Goal: Information Seeking & Learning: Find specific page/section

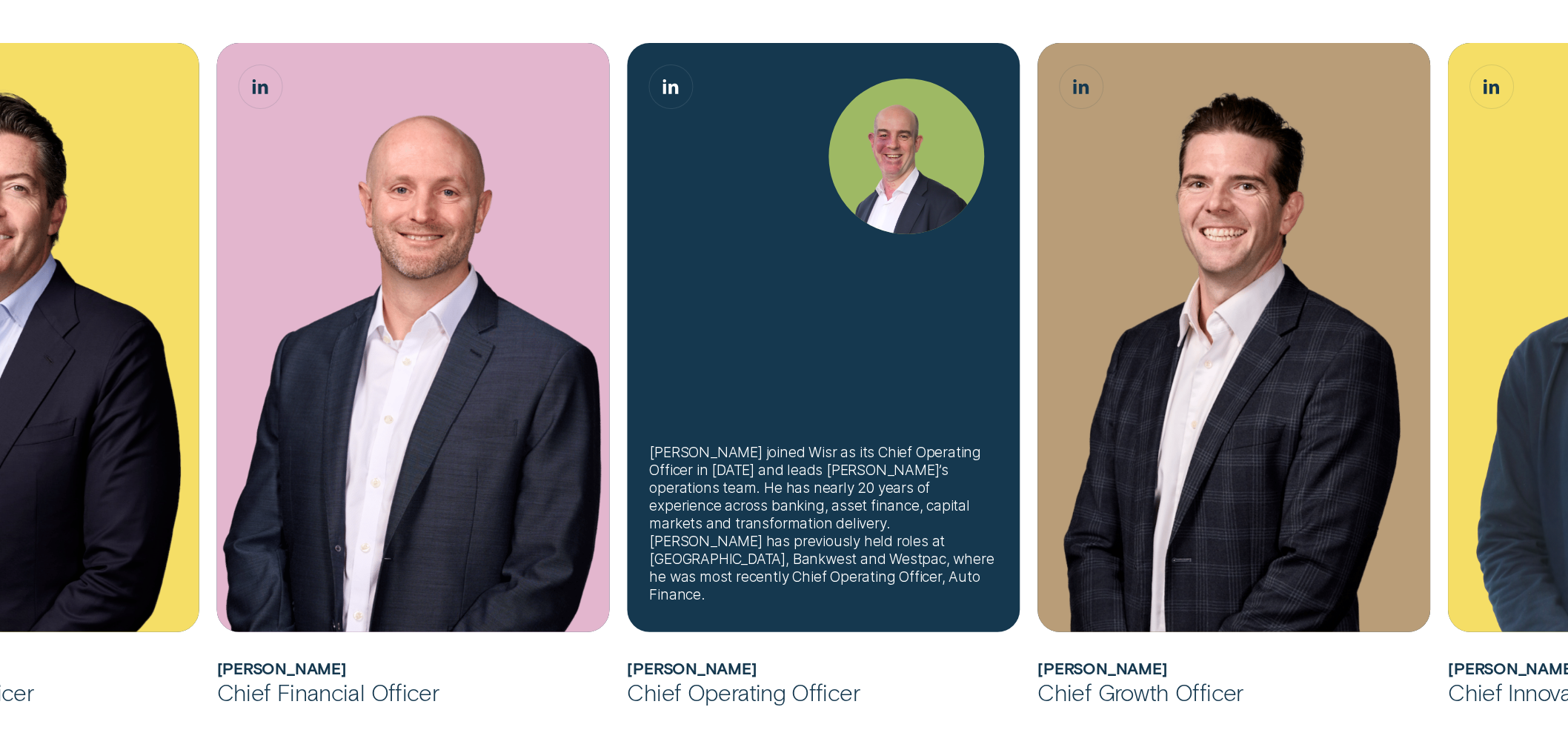
scroll to position [824, 0]
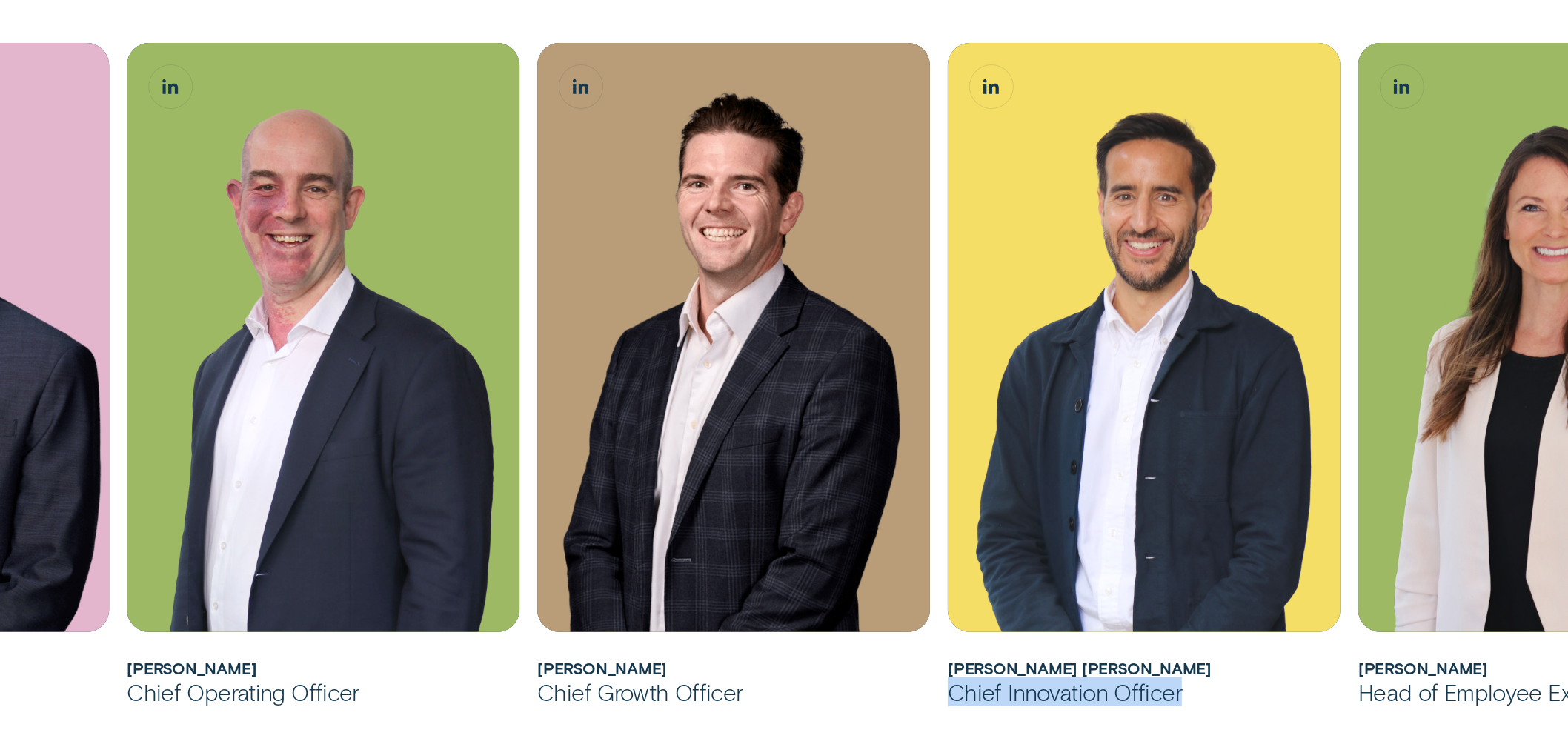
drag, startPoint x: 1189, startPoint y: 697, endPoint x: 947, endPoint y: 703, distance: 242.1
click at [948, 703] on div "Chief Innovation Officer" at bounding box center [1144, 691] width 392 height 29
copy div "Chief Innovation Officer"
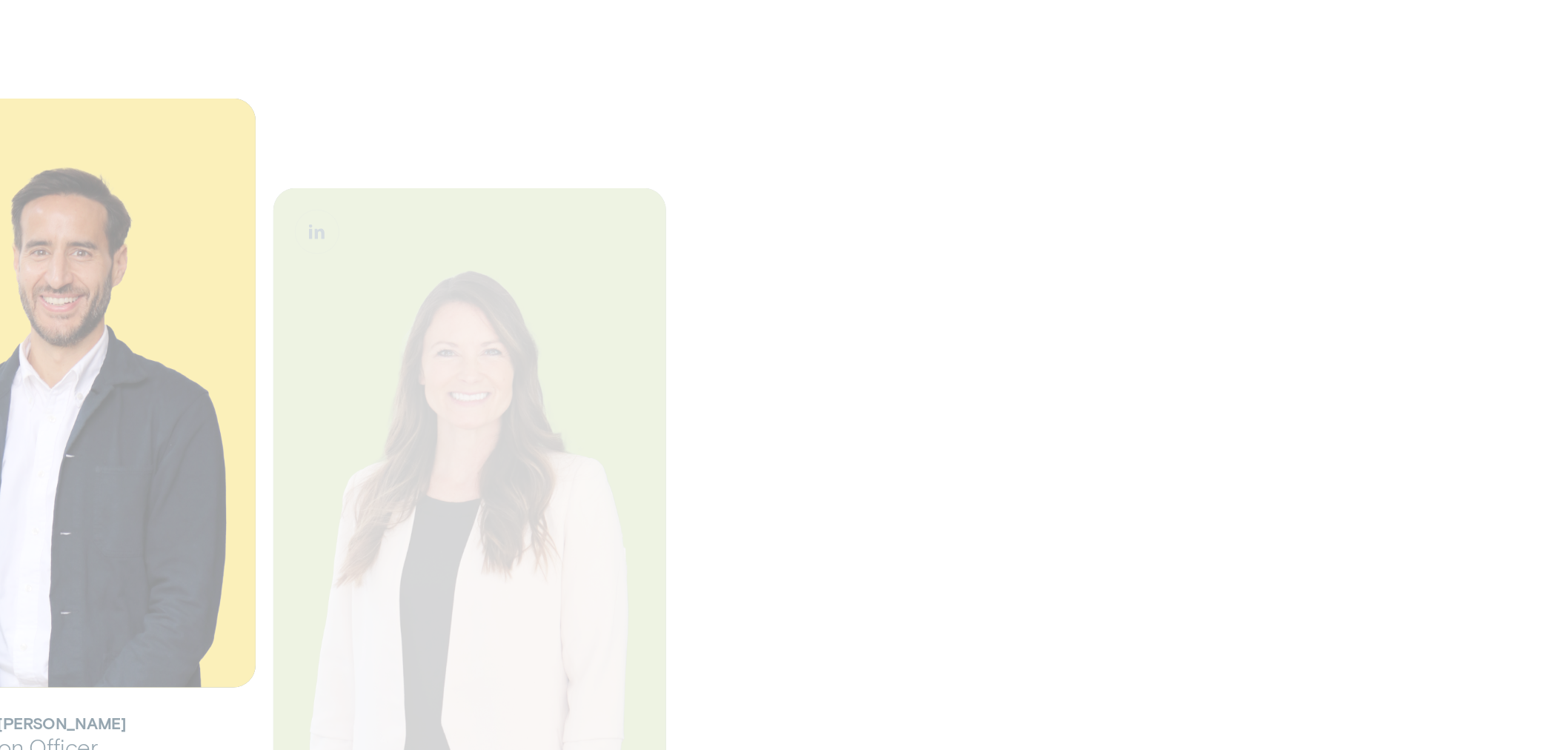
scroll to position [1400, 0]
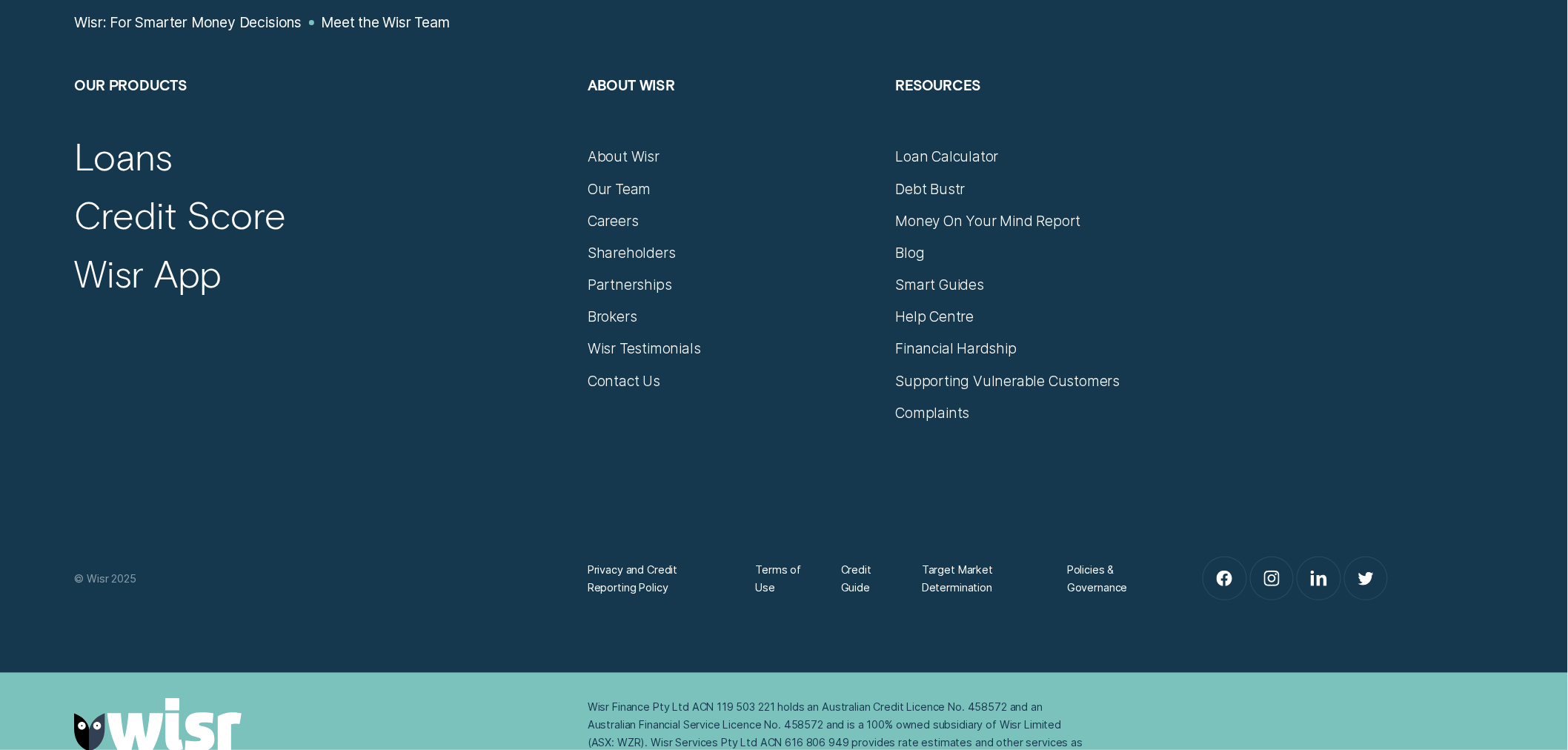
scroll to position [2224, 0]
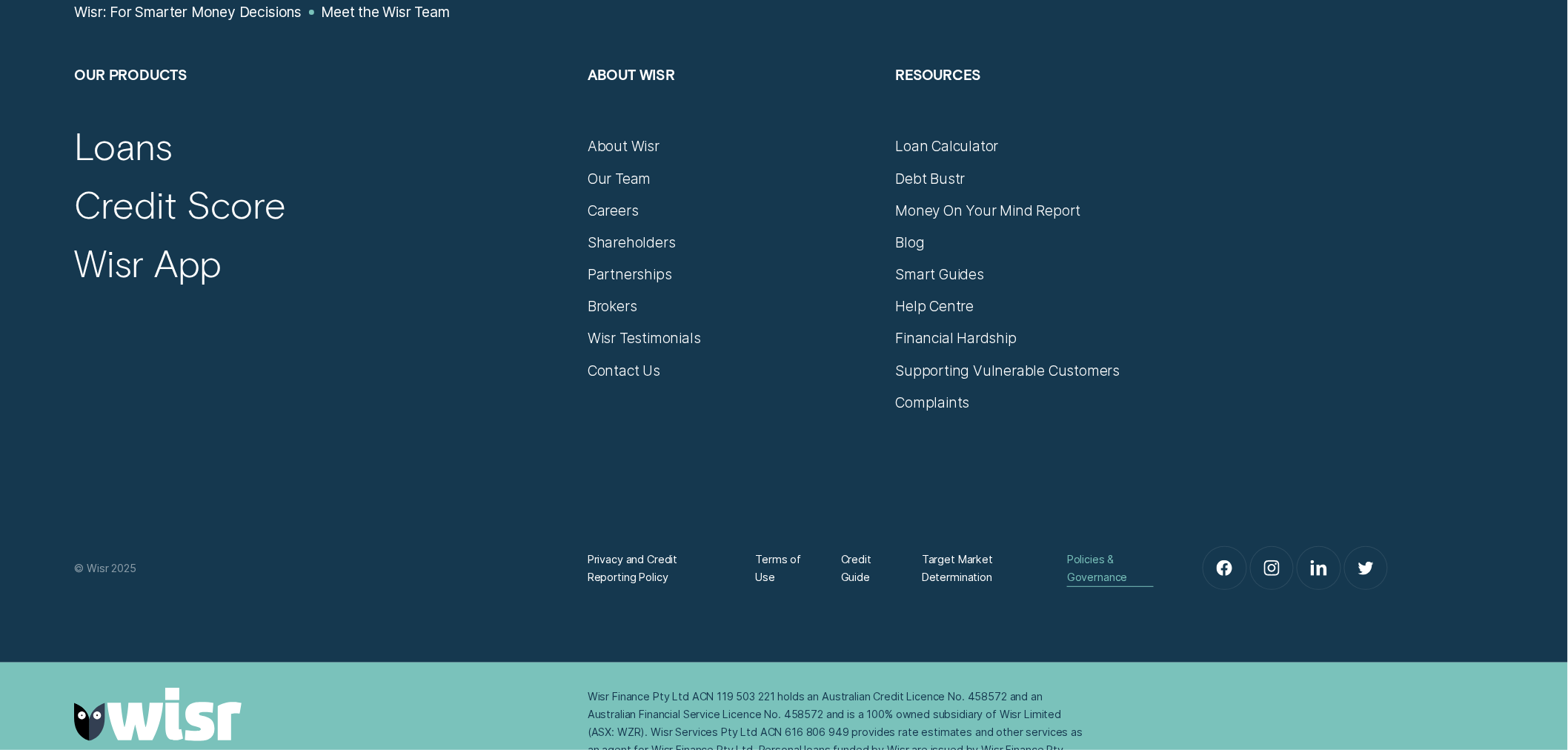
click at [1107, 564] on div "Policies & Governance" at bounding box center [1110, 569] width 86 height 35
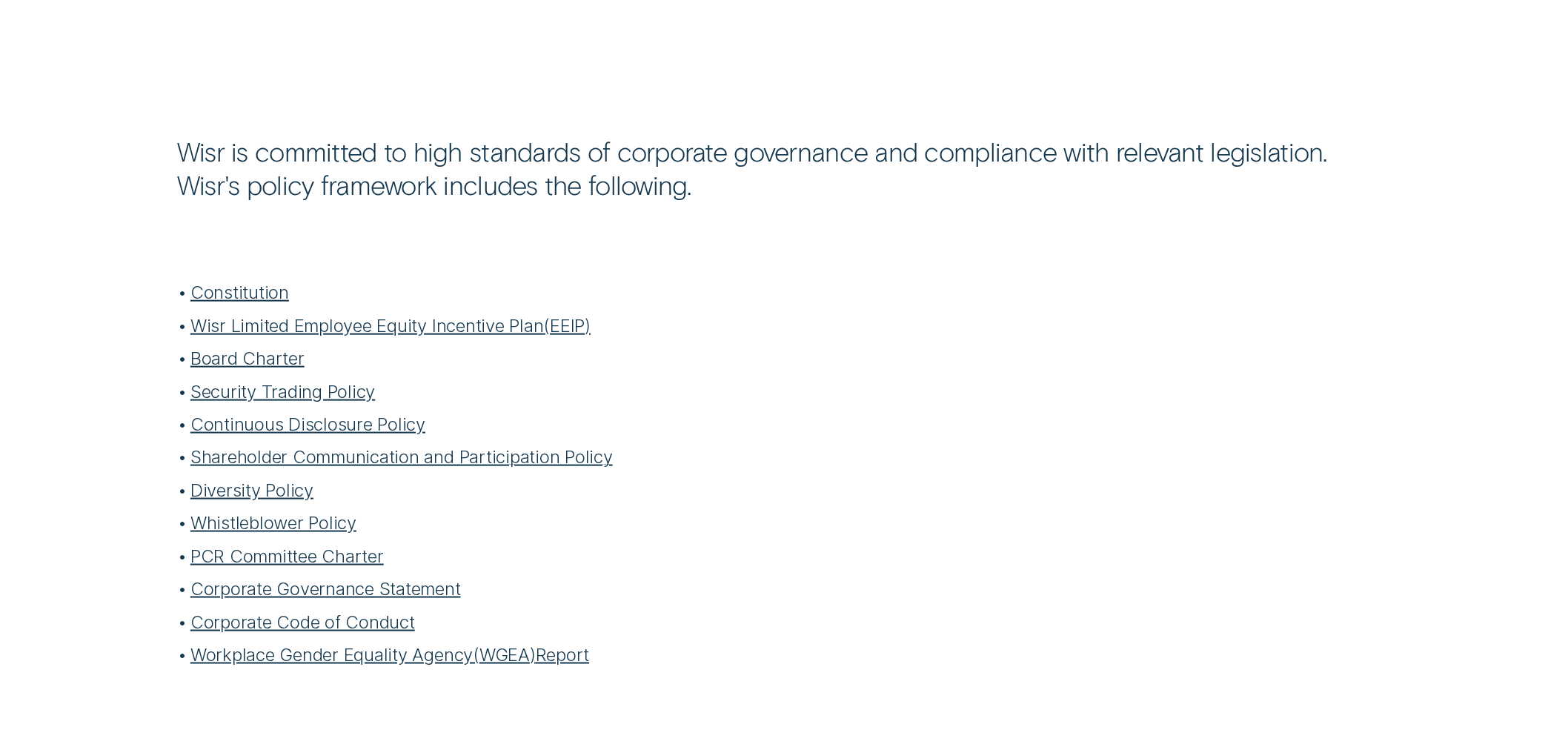
scroll to position [494, 0]
click at [275, 359] on link "Board Charter" at bounding box center [247, 357] width 114 height 21
